Goal: Transaction & Acquisition: Purchase product/service

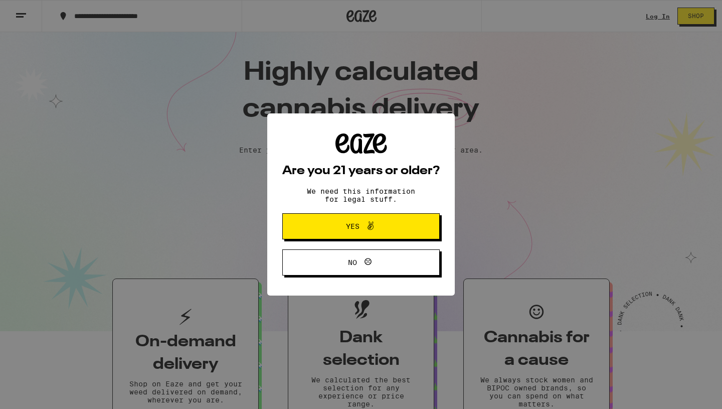
click at [390, 227] on span "Yes" at bounding box center [361, 226] width 76 height 13
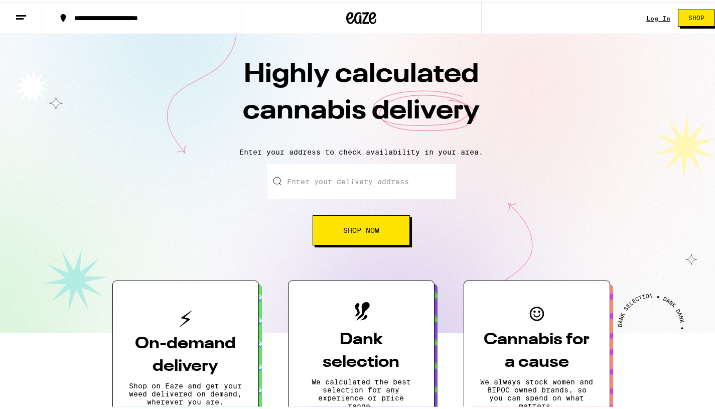
click at [650, 17] on link "Log In" at bounding box center [658, 16] width 24 height 7
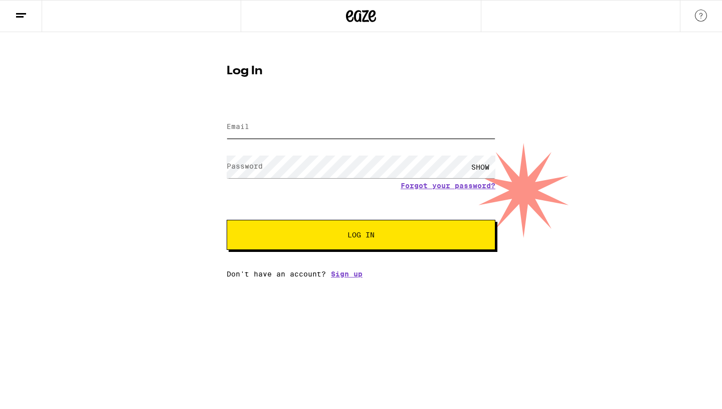
type input "[EMAIL_ADDRESS][DOMAIN_NAME]"
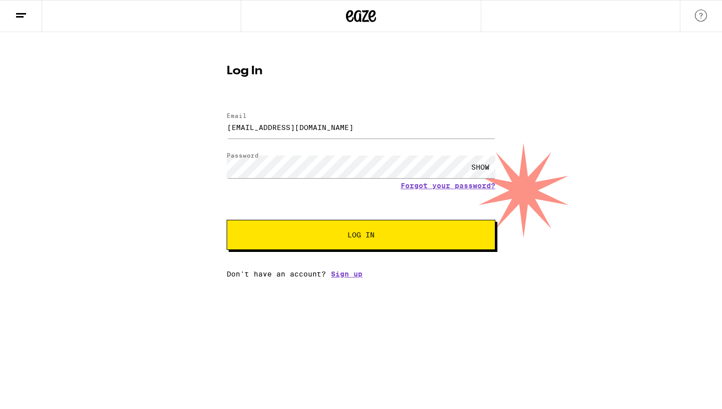
click at [353, 246] on button "Log In" at bounding box center [361, 235] width 269 height 30
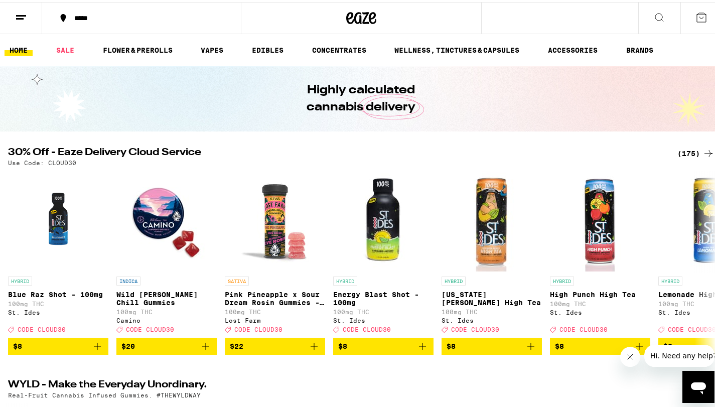
click at [94, 19] on div "*****" at bounding box center [146, 16] width 155 height 7
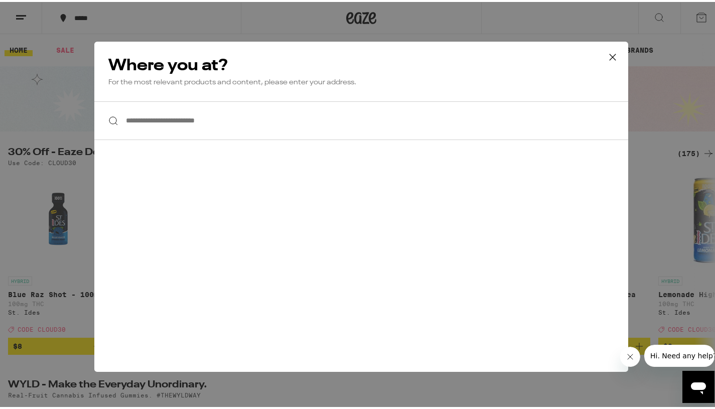
click at [202, 131] on input "**********" at bounding box center [361, 118] width 534 height 39
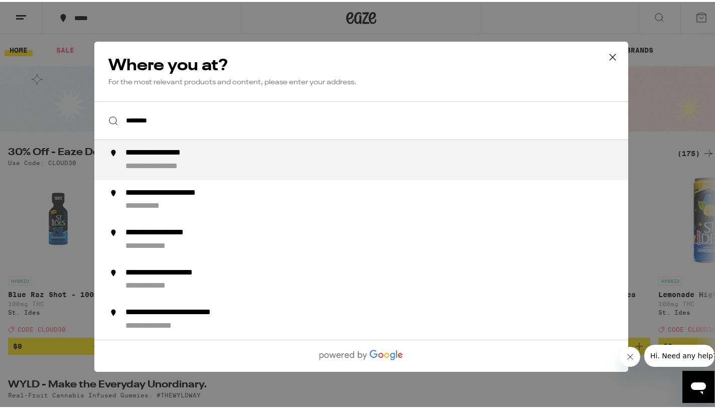
click at [252, 164] on div "**********" at bounding box center [381, 158] width 512 height 24
type input "**********"
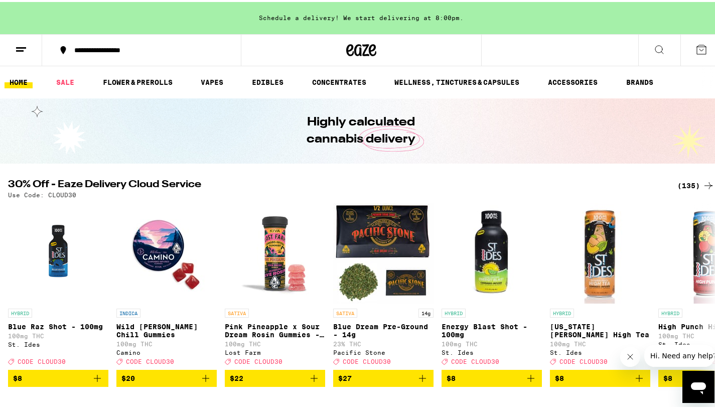
click at [388, 10] on div "Schedule a delivery! We start delivering at 8:00pm." at bounding box center [361, 16] width 722 height 32
click at [316, 14] on div "Schedule a delivery! We start delivering at 8:00pm." at bounding box center [361, 16] width 722 height 32
click at [707, 301] on button at bounding box center [708, 293] width 28 height 28
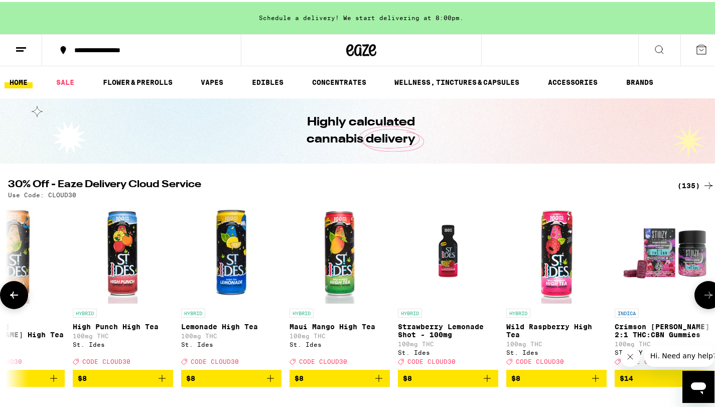
scroll to position [0, 589]
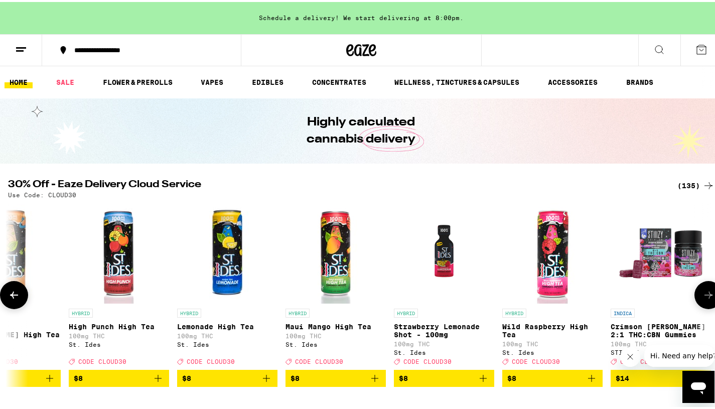
click at [706, 299] on icon at bounding box center [708, 293] width 12 height 12
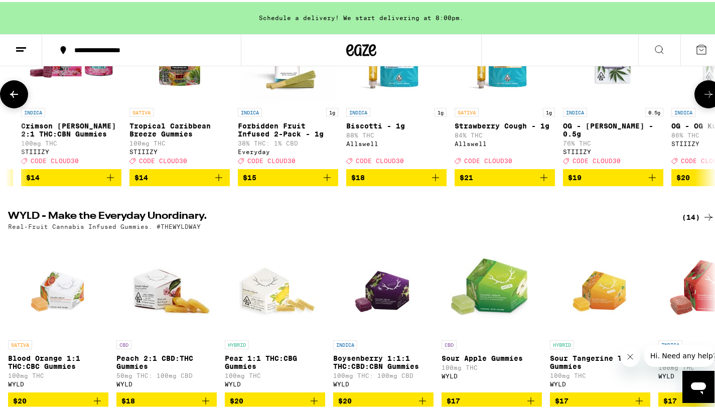
scroll to position [0, 0]
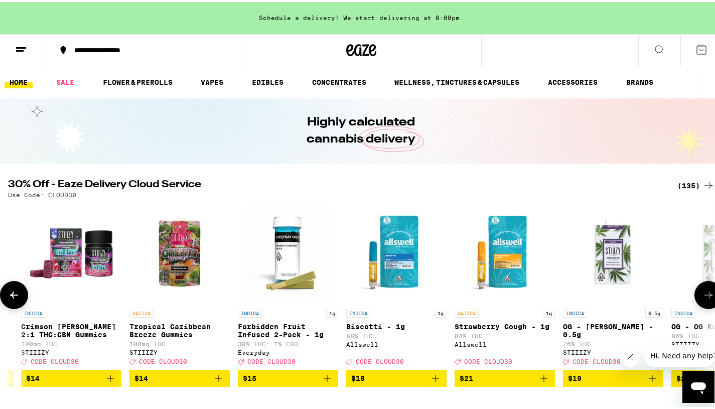
click at [12, 289] on button at bounding box center [14, 293] width 28 height 28
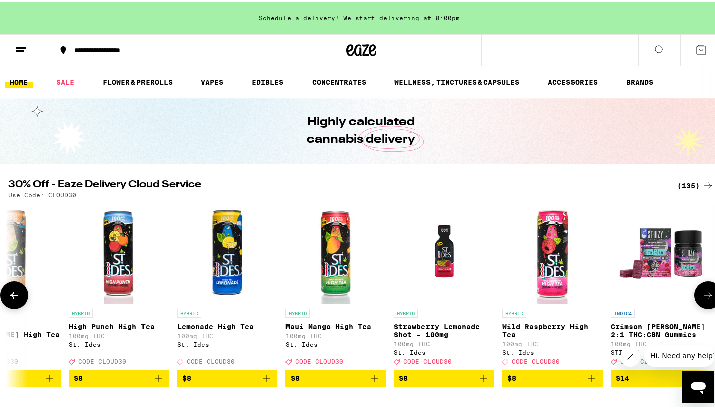
click at [12, 289] on button at bounding box center [14, 293] width 28 height 28
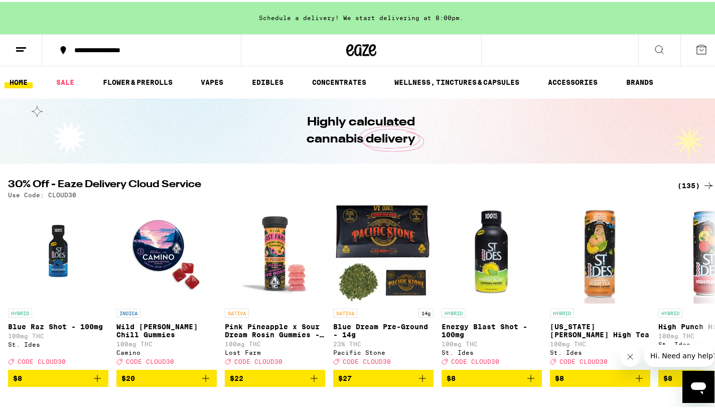
click at [220, 81] on link "VAPES" at bounding box center [212, 80] width 33 height 12
click at [352, 14] on div "Schedule a delivery! We start delivering at 8:00pm." at bounding box center [361, 16] width 722 height 32
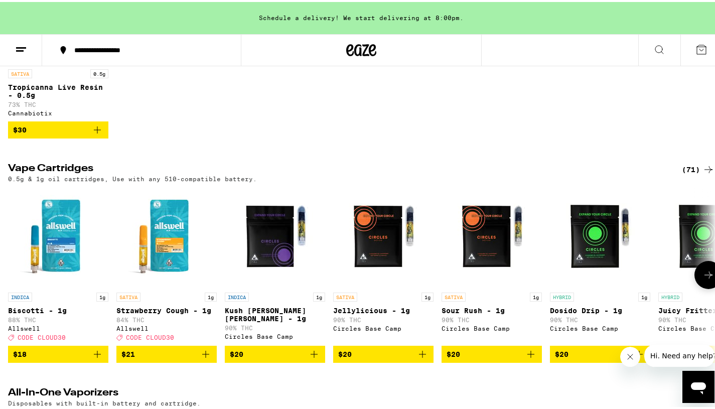
scroll to position [251, 0]
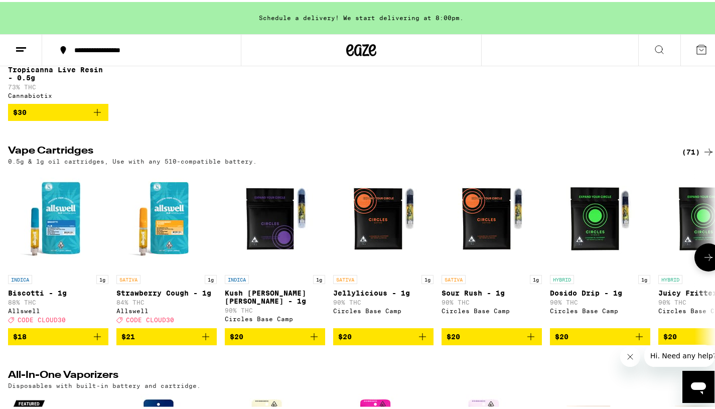
click at [702, 261] on icon at bounding box center [708, 255] width 12 height 12
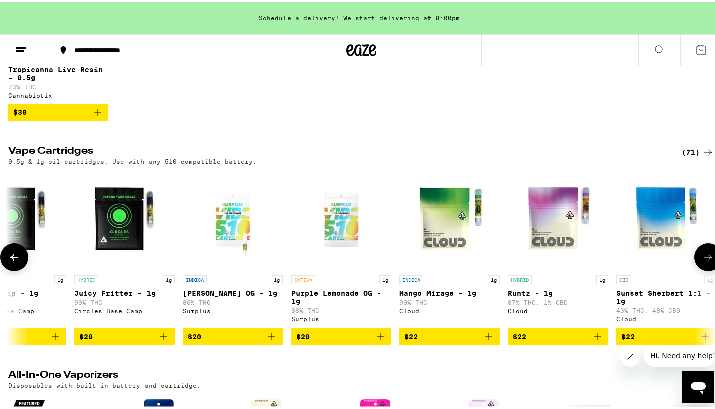
scroll to position [0, 589]
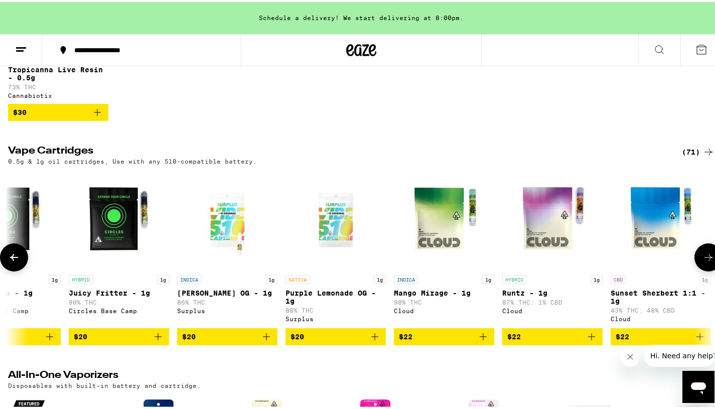
click at [702, 261] on icon at bounding box center [708, 255] width 12 height 12
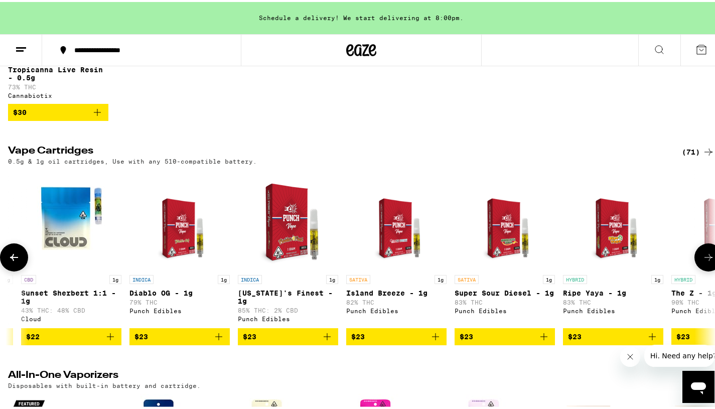
click at [702, 261] on icon at bounding box center [708, 255] width 12 height 12
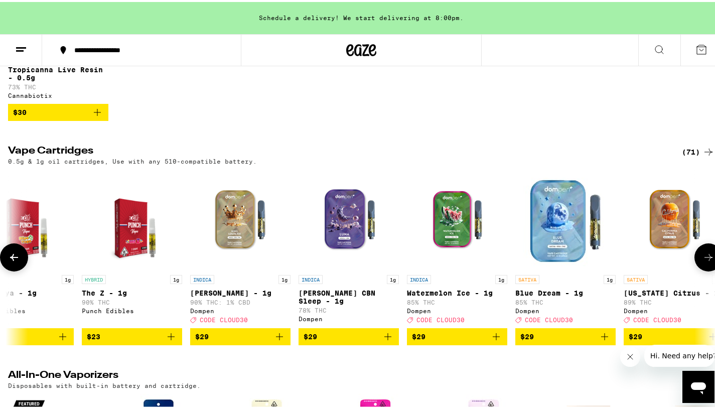
click at [702, 261] on icon at bounding box center [708, 255] width 12 height 12
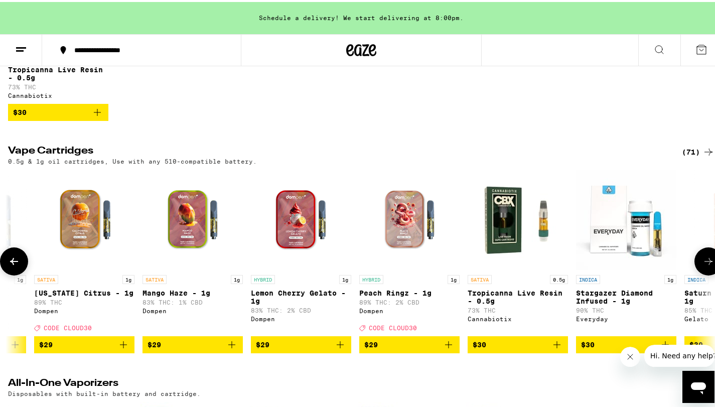
click at [702, 265] on icon at bounding box center [708, 259] width 12 height 12
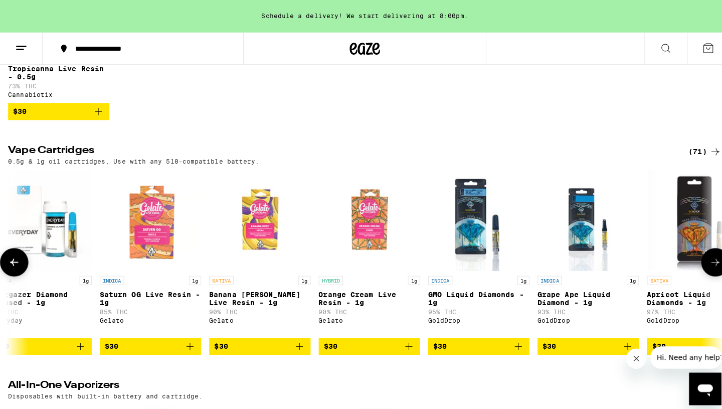
scroll to position [0, 2947]
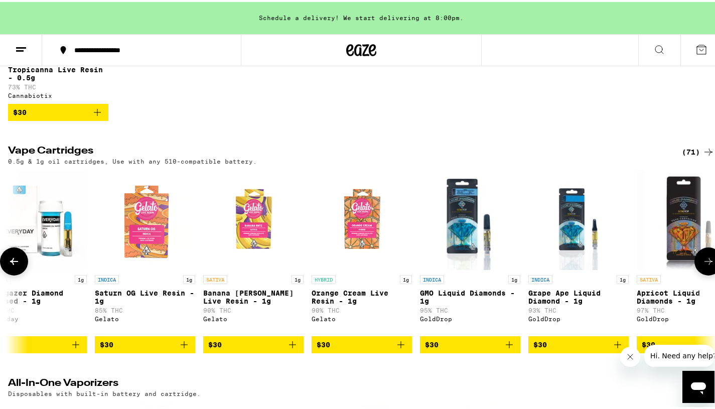
click at [369, 238] on img "Open page for Orange Cream Live Resin - 1g from Gelato" at bounding box center [362, 218] width 100 height 100
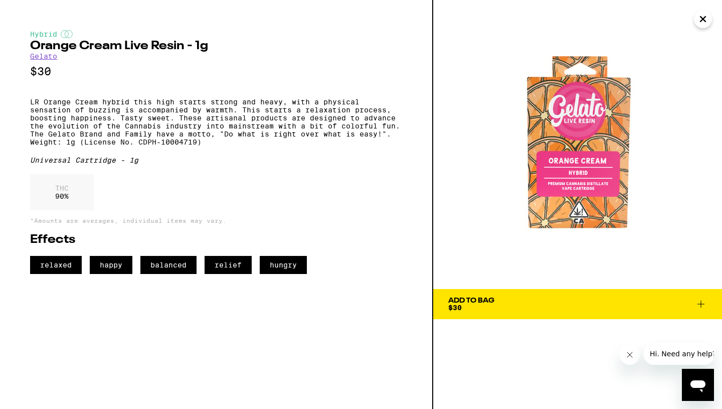
click at [507, 304] on span "Add To Bag $30" at bounding box center [577, 304] width 259 height 14
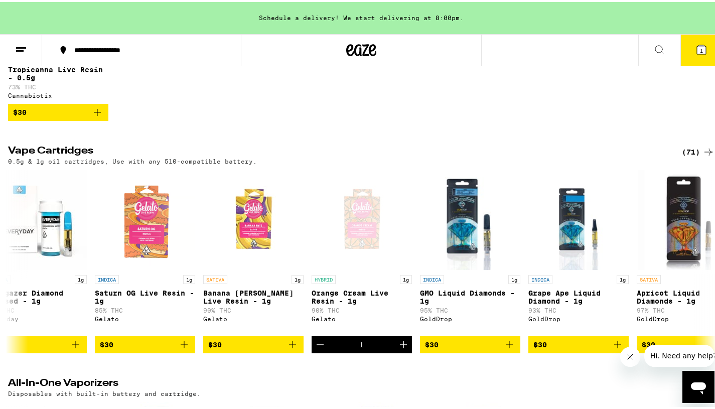
click at [697, 57] on button "1" at bounding box center [701, 48] width 42 height 31
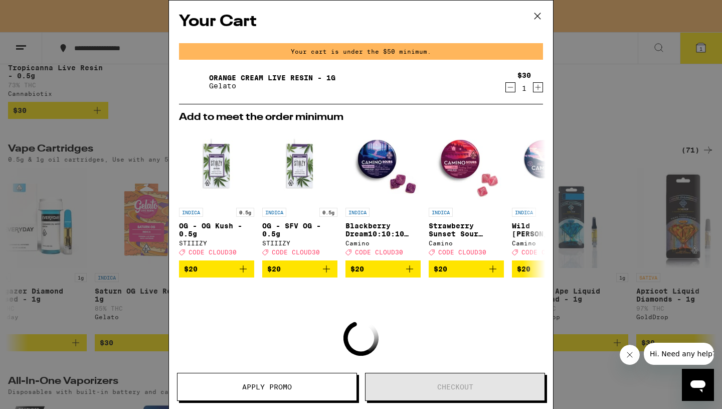
click at [535, 20] on icon at bounding box center [537, 16] width 15 height 15
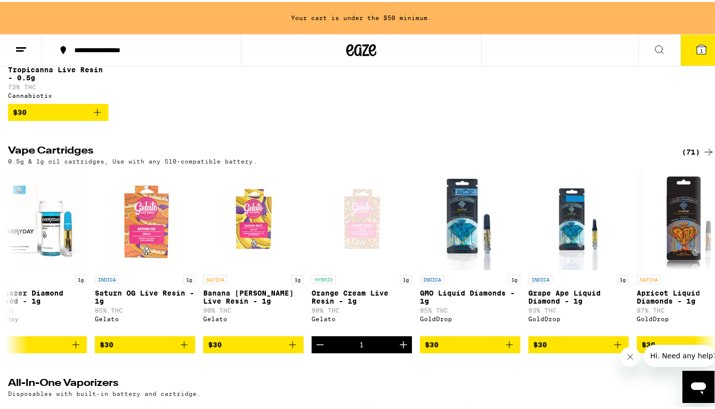
click at [702, 53] on button "1" at bounding box center [701, 48] width 42 height 31
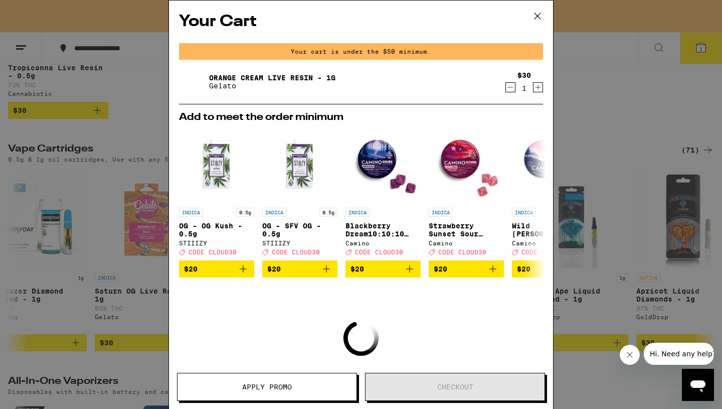
click at [538, 18] on icon at bounding box center [537, 16] width 15 height 15
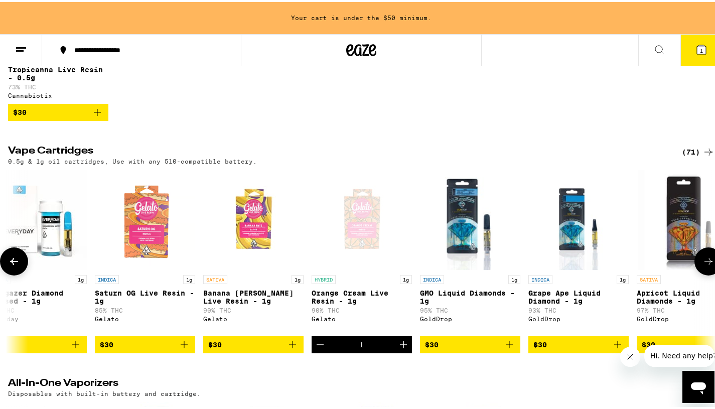
click at [401, 346] on icon "Increment" at bounding box center [403, 342] width 7 height 7
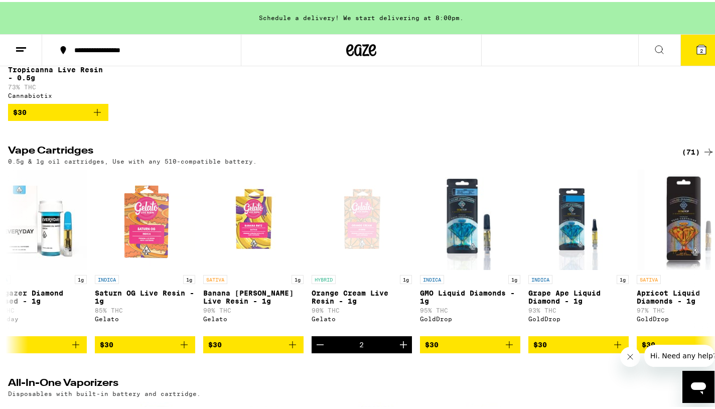
click at [680, 54] on button "2" at bounding box center [701, 48] width 42 height 31
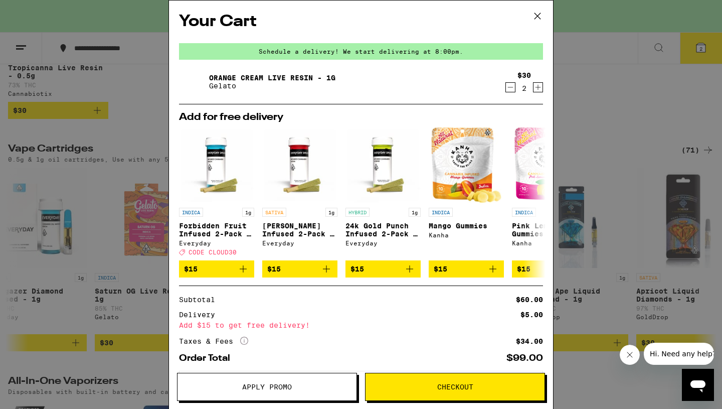
click at [506, 89] on icon "Decrement" at bounding box center [510, 87] width 9 height 12
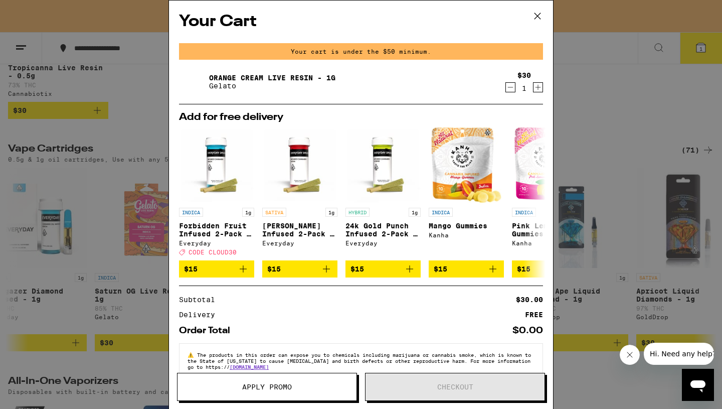
click at [506, 89] on icon "Decrement" at bounding box center [510, 87] width 9 height 12
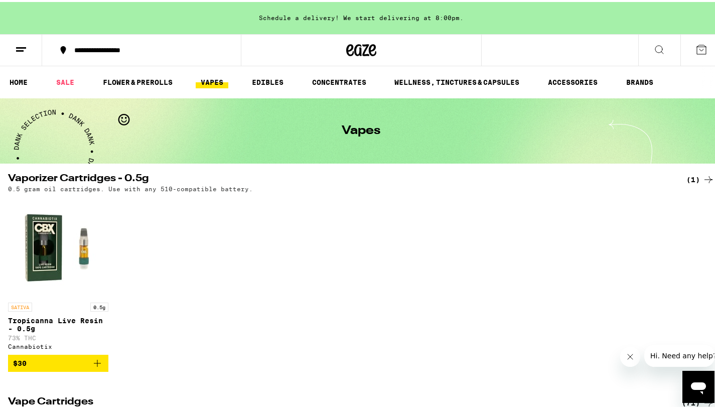
click at [360, 55] on icon at bounding box center [361, 48] width 30 height 18
